Goal: Task Accomplishment & Management: Manage account settings

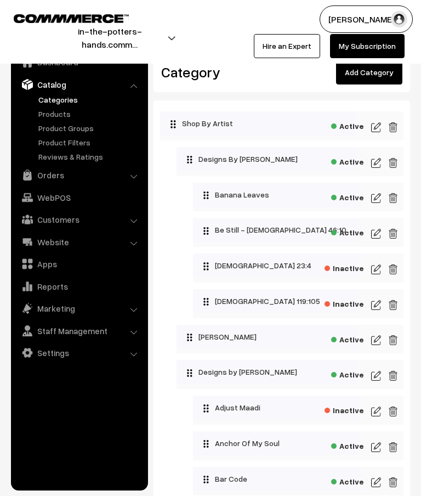
click at [375, 77] on link "Add Category" at bounding box center [369, 72] width 66 height 24
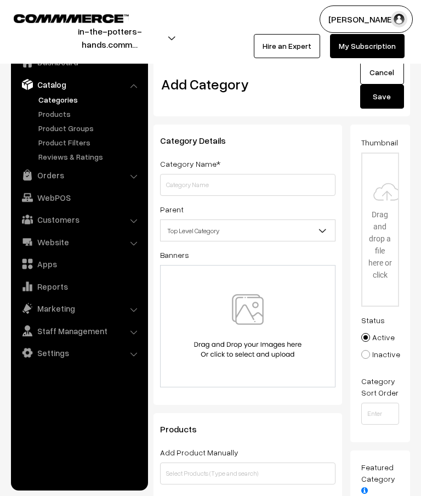
click at [265, 187] on input "text" at bounding box center [247, 185] width 175 height 22
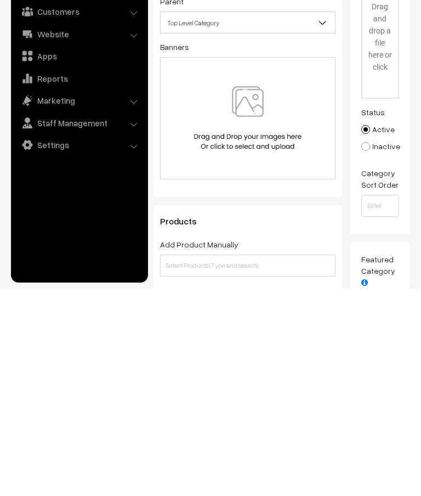
scroll to position [9, 0]
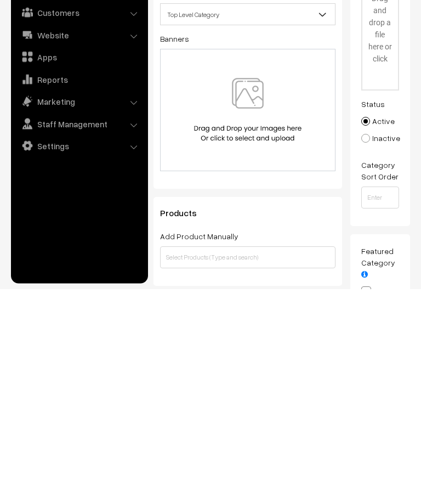
type input "Run With Certainty"
click at [246, 453] on input "text" at bounding box center [247, 464] width 175 height 22
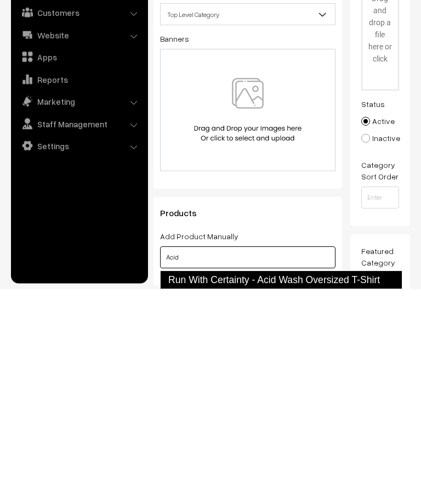
click at [299, 477] on link "Run With Certainty - Acid Wash Oversized T-Shirt" at bounding box center [281, 486] width 242 height 19
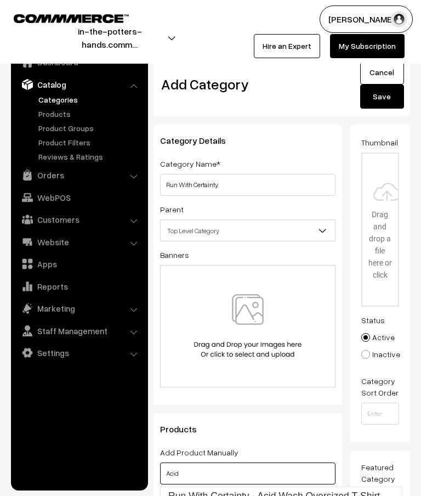
scroll to position [123, 0]
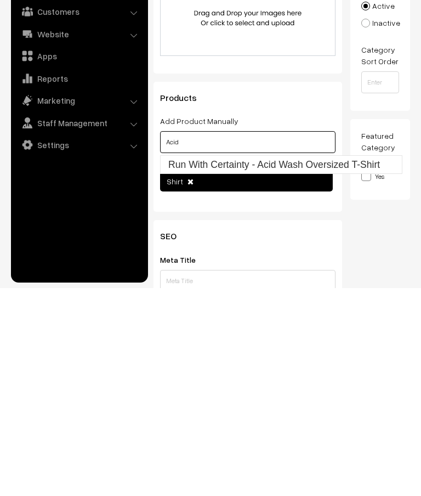
type input "Acid"
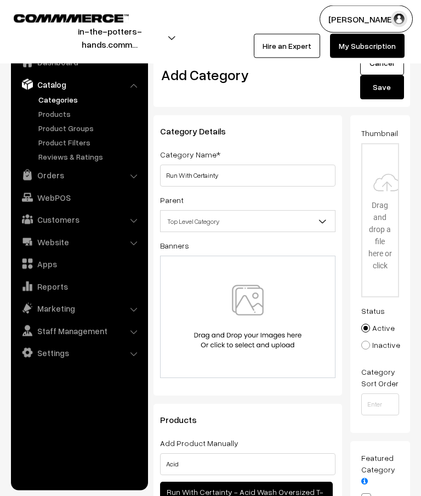
scroll to position [0, 0]
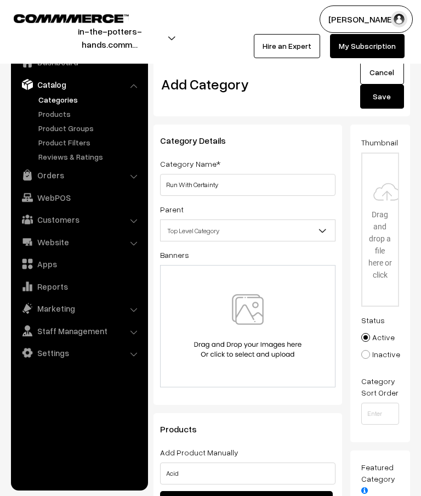
click at [382, 217] on input "file" at bounding box center [380, 229] width 36 height 152
type input "C:\fakepath\watermarked.png"
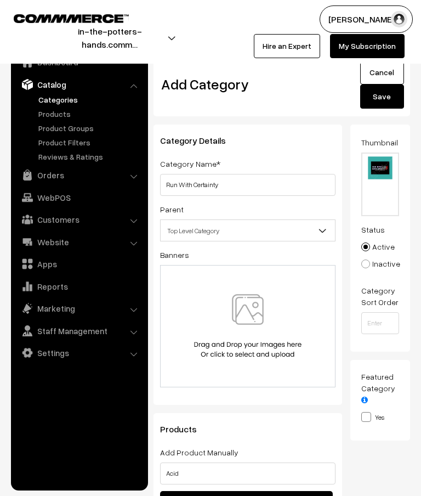
click at [386, 96] on button "Save" at bounding box center [382, 96] width 44 height 24
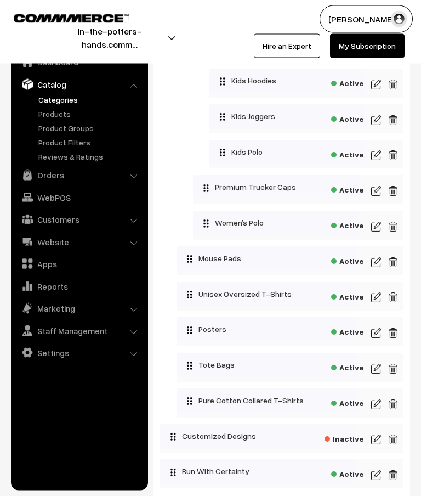
scroll to position [1605, 0]
click at [377, 303] on img at bounding box center [376, 296] width 10 height 13
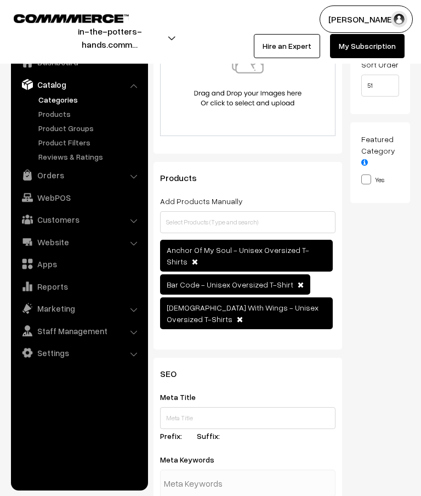
scroll to position [215, 0]
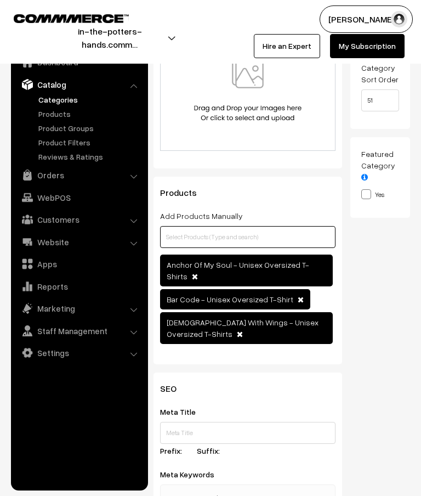
click at [266, 245] on input "text" at bounding box center [247, 237] width 175 height 22
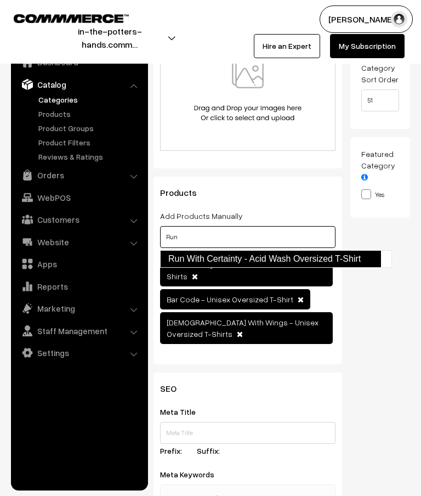
click at [300, 259] on link "Run With Certainty - Acid Wash Oversized T-Shirt" at bounding box center [270, 259] width 221 height 18
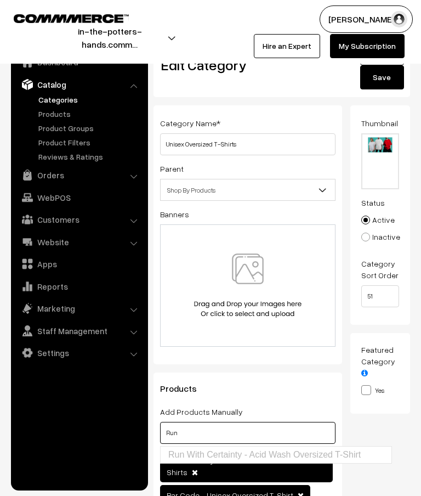
scroll to position [0, 0]
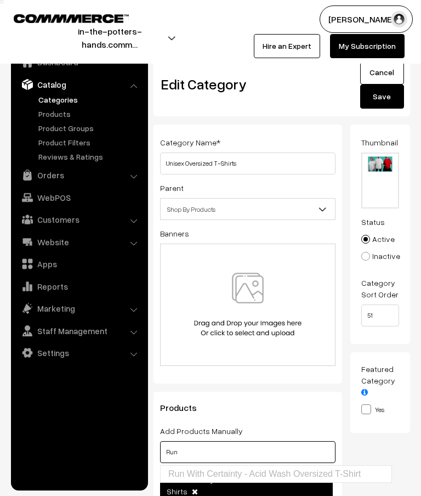
type input "Run"
click at [392, 95] on button "Save" at bounding box center [382, 96] width 44 height 24
